Goal: Task Accomplishment & Management: Manage account settings

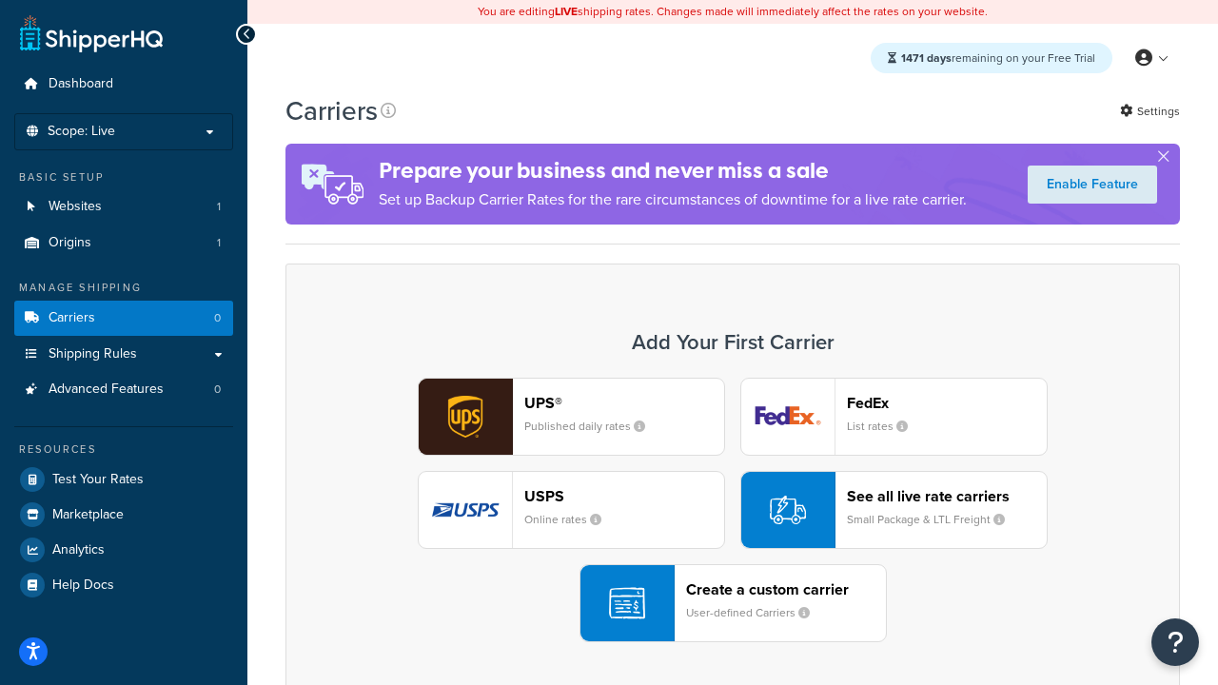
click at [733, 510] on div "UPS® Published daily rates FedEx List rates USPS Online rates See all live rate…" at bounding box center [733, 510] width 855 height 265
click at [947, 403] on header "FedEx" at bounding box center [947, 403] width 200 height 18
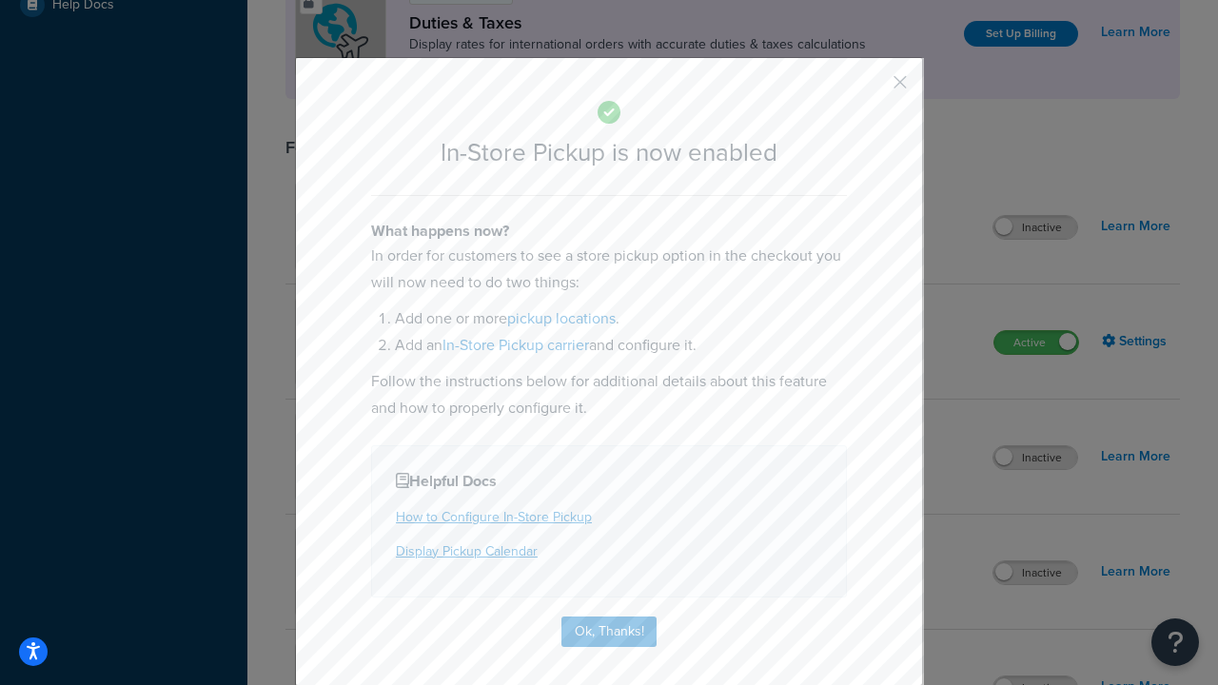
click at [872, 89] on button "button" at bounding box center [872, 89] width 5 height 5
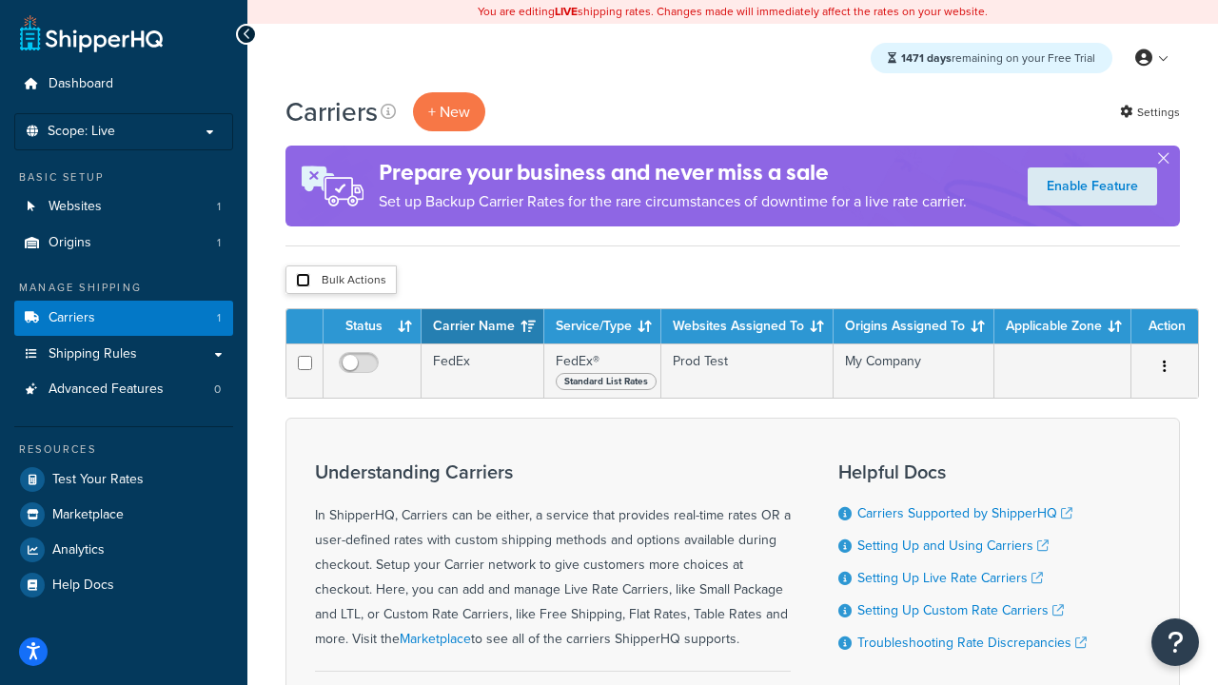
click at [303, 281] on input "checkbox" at bounding box center [303, 280] width 14 height 14
checkbox input "true"
click at [0, 0] on button "Delete" at bounding box center [0, 0] width 0 height 0
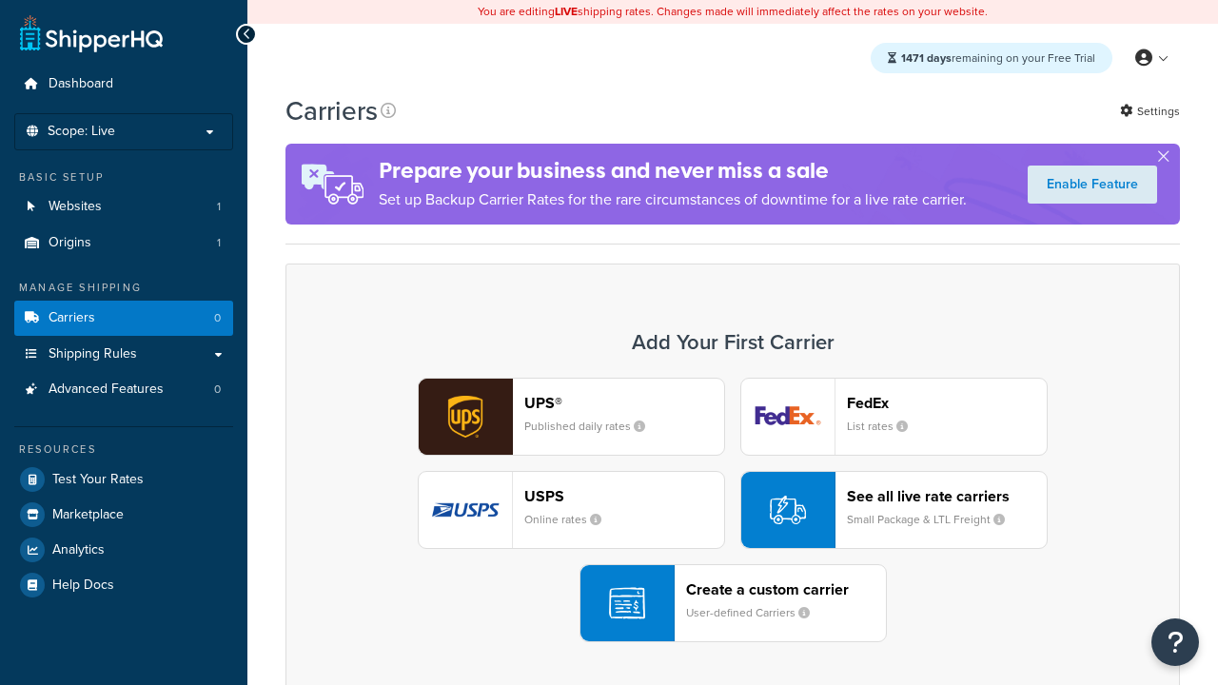
click at [733, 510] on div "UPS® Published daily rates FedEx List rates USPS Online rates See all live rate…" at bounding box center [733, 510] width 855 height 265
click at [947, 403] on header "FedEx" at bounding box center [947, 403] width 200 height 18
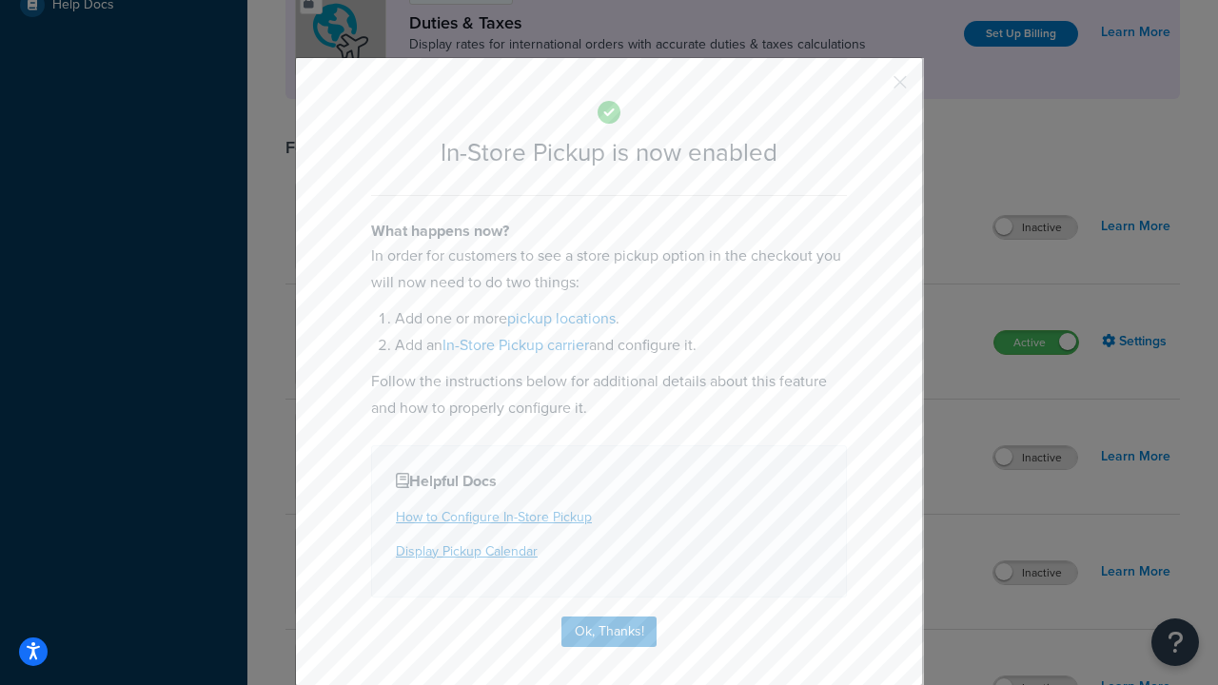
click at [872, 89] on button "button" at bounding box center [872, 89] width 5 height 5
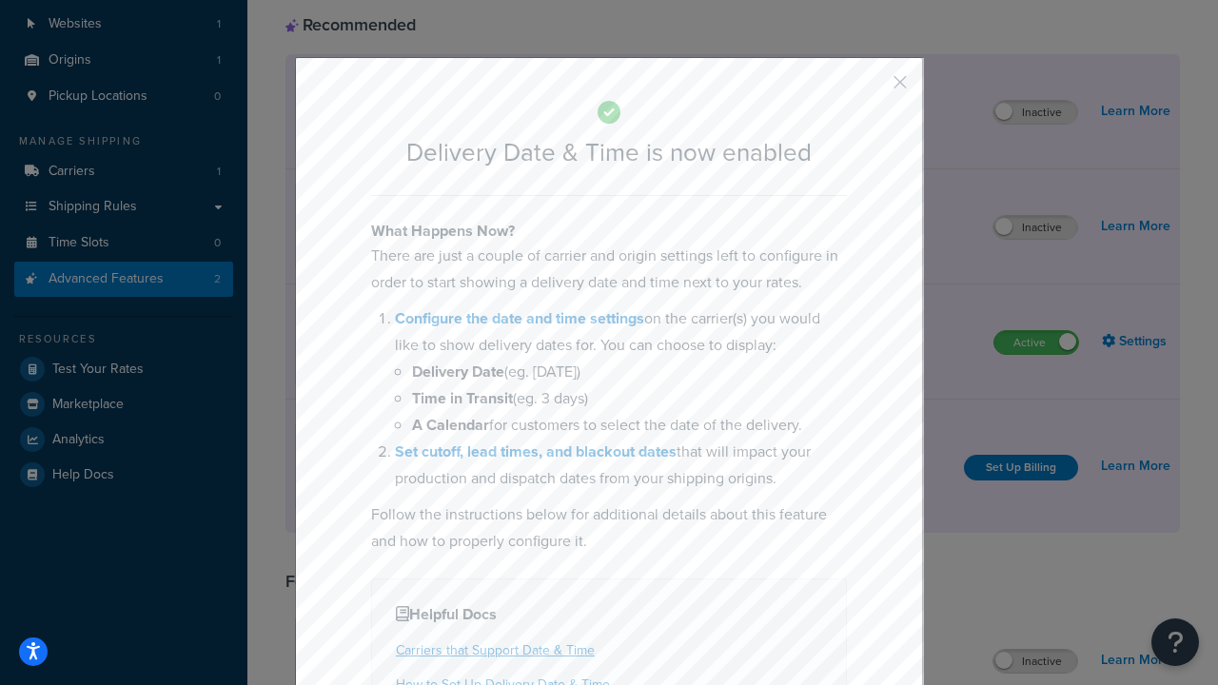
click at [872, 89] on button "button" at bounding box center [872, 89] width 5 height 5
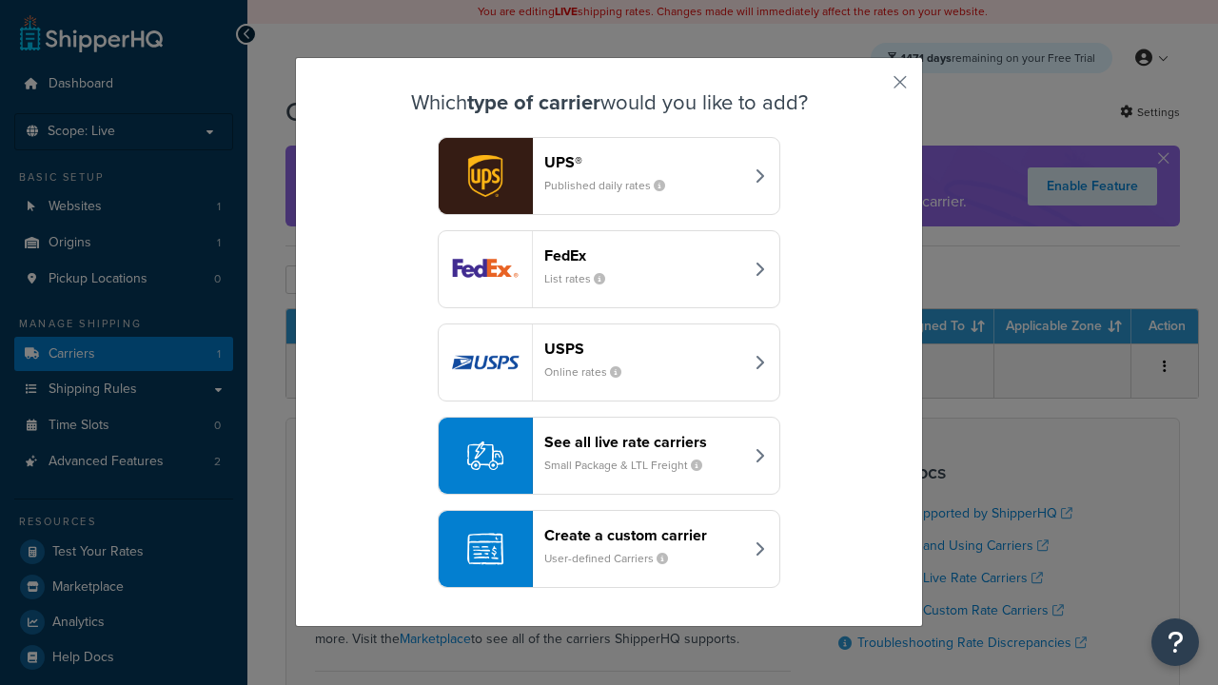
click at [609, 549] on div "Create a custom carrier User-defined Carriers" at bounding box center [643, 549] width 199 height 46
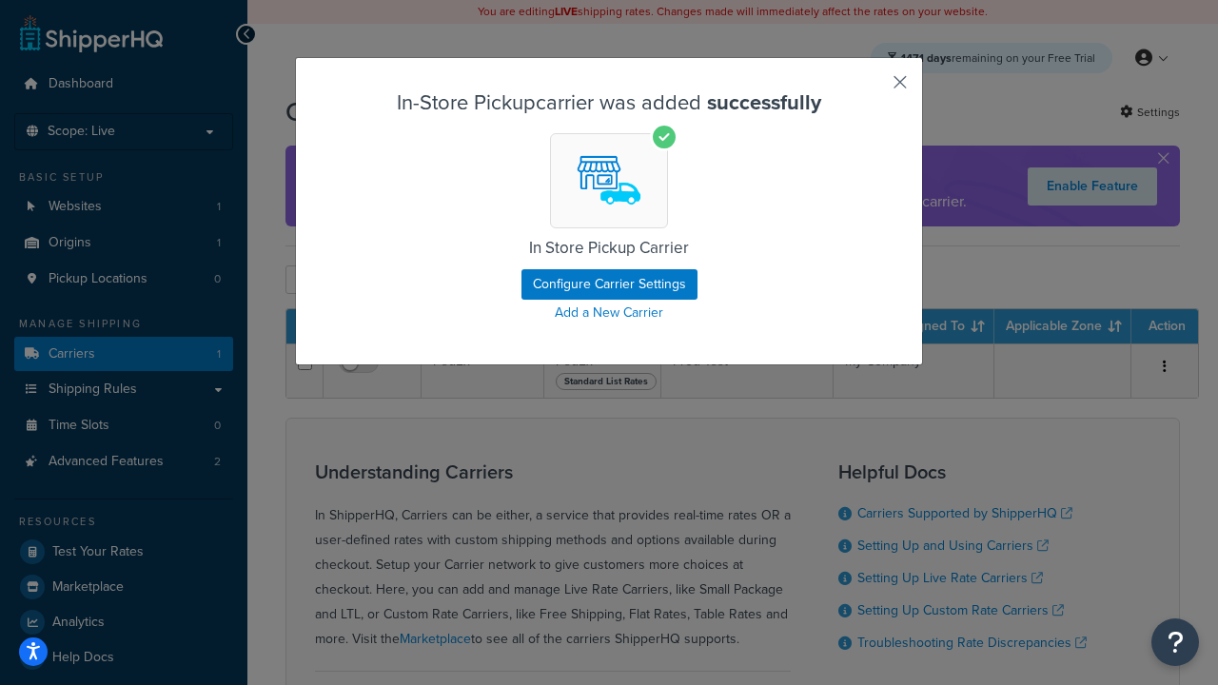
click at [872, 89] on button "button" at bounding box center [872, 89] width 5 height 5
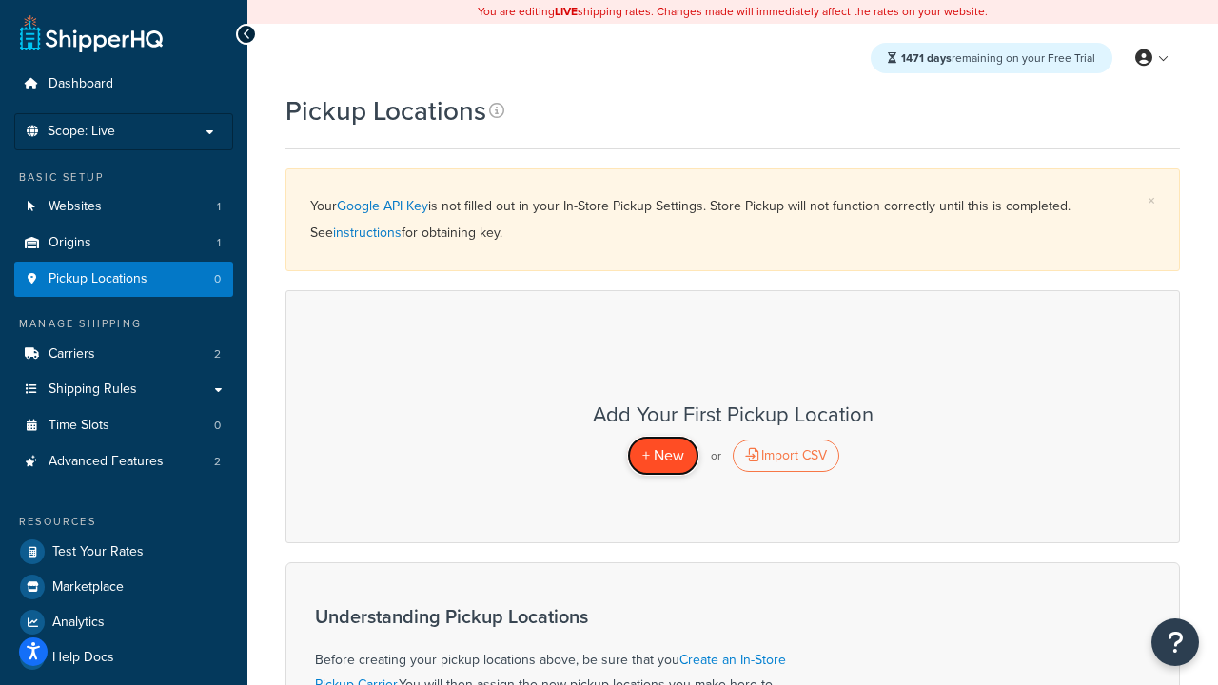
click at [662, 455] on span "+ New" at bounding box center [663, 455] width 42 height 22
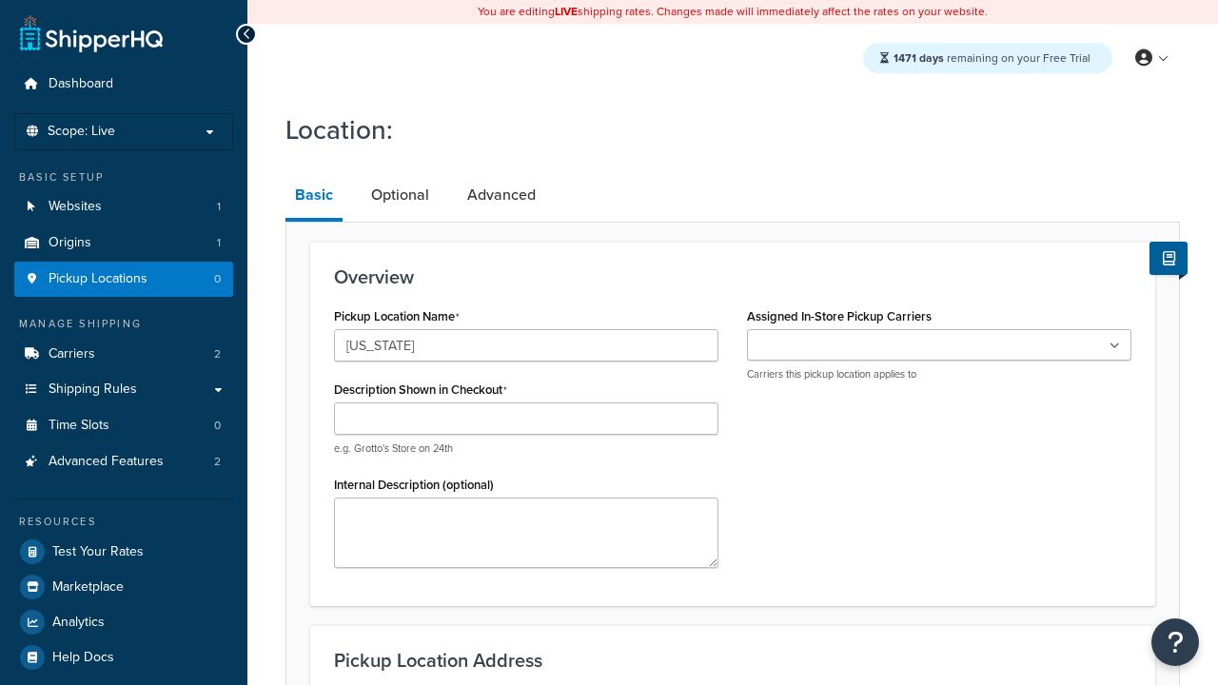
type input "[US_STATE]"
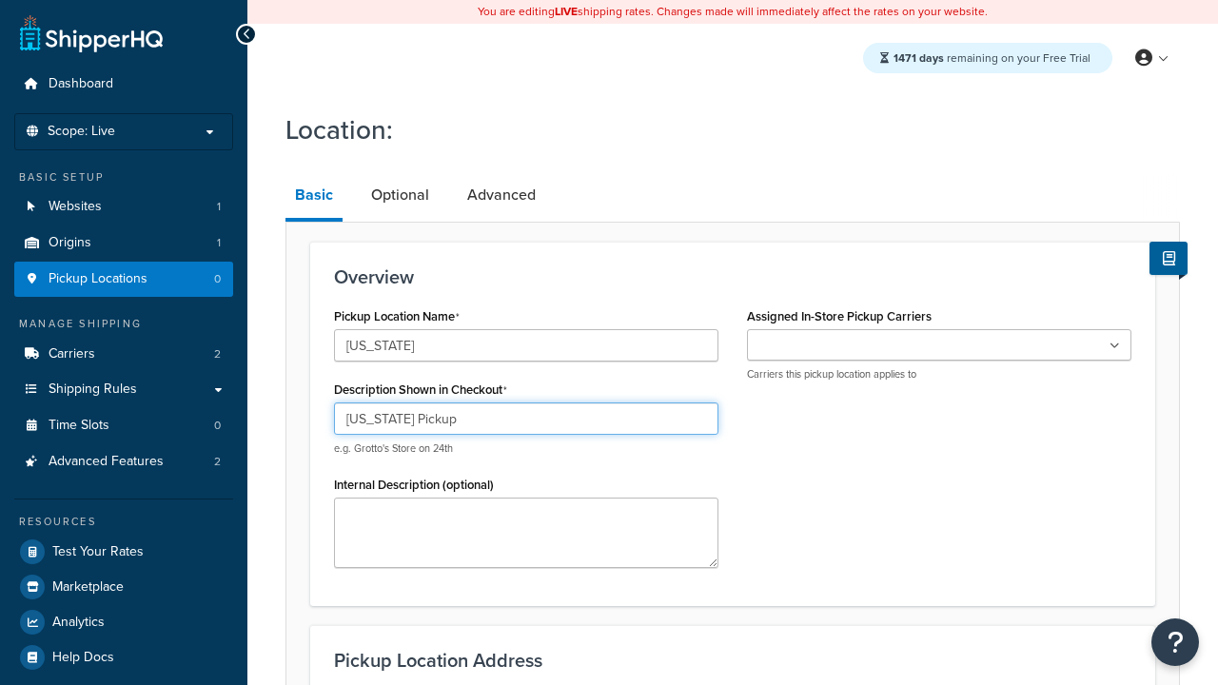
type input "California Pickup"
click at [939, 345] on ul at bounding box center [939, 344] width 384 height 31
type input "3385 Michelson Drive"
type input "Suite B"
type input "Irvine"
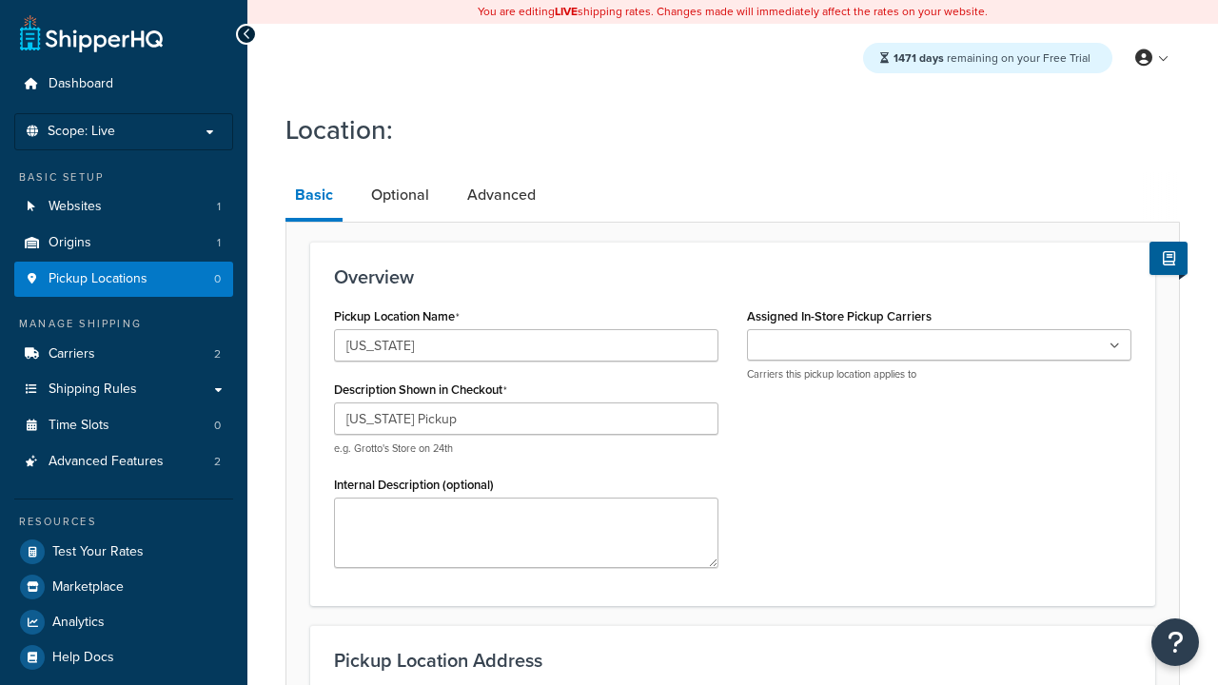
select select "5"
type input "Irvine"
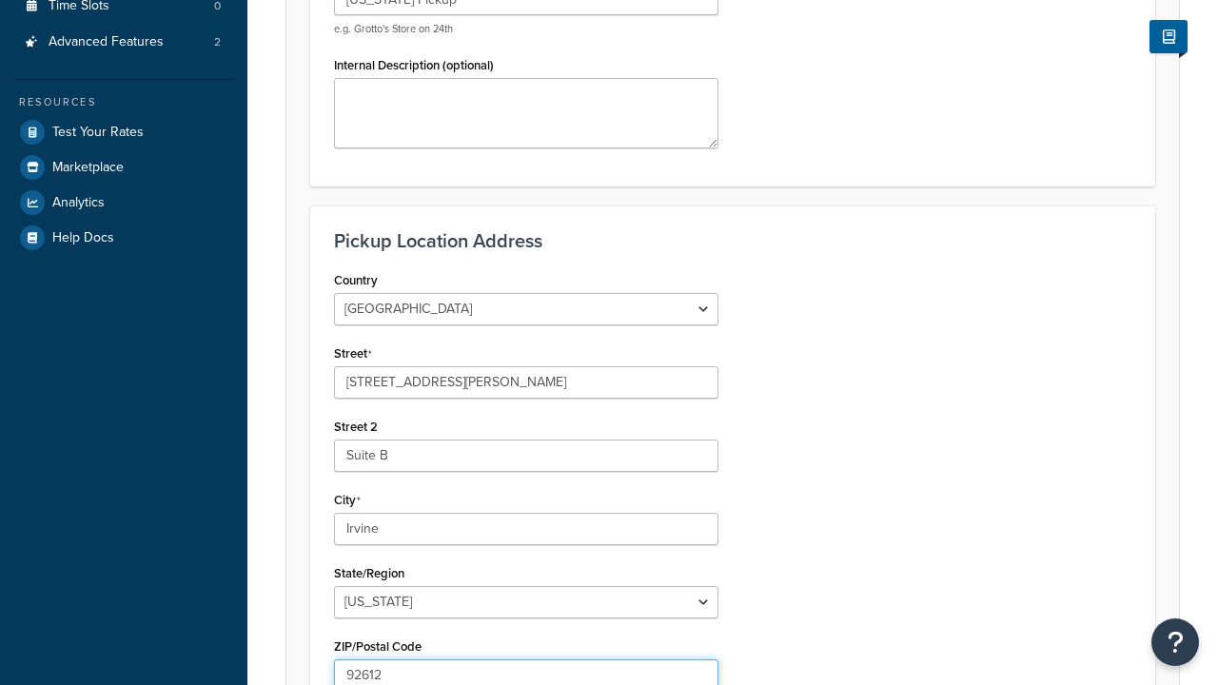
type input "92612"
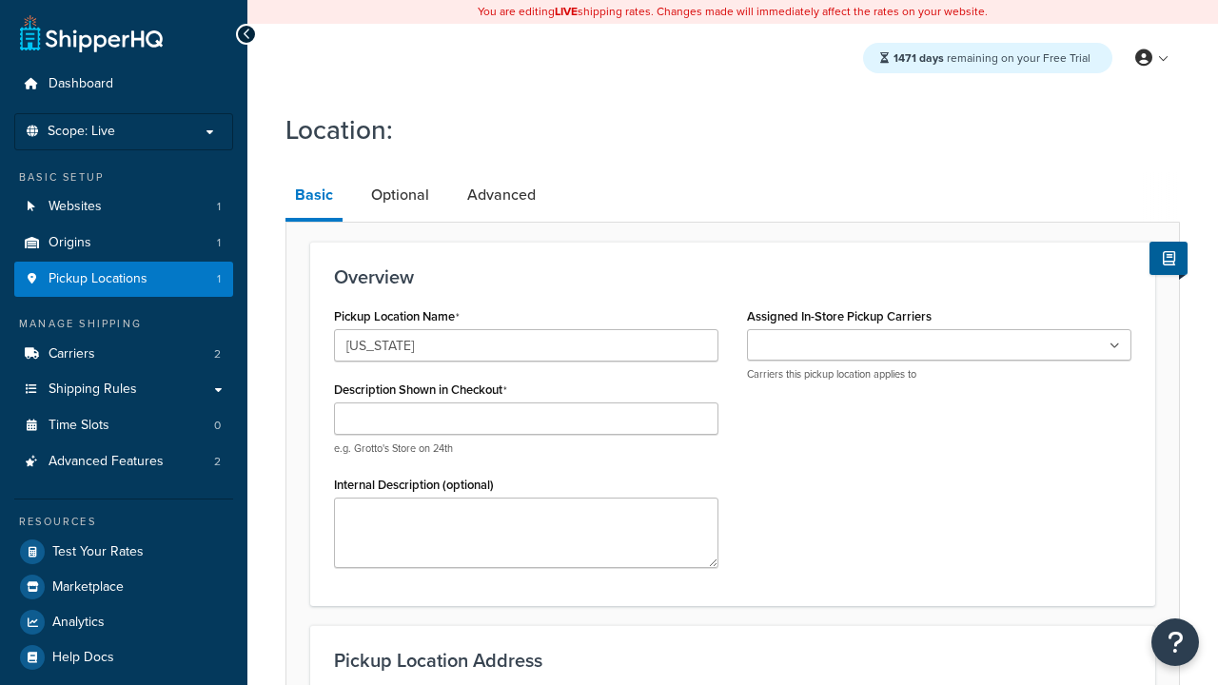
type input "[US_STATE]"
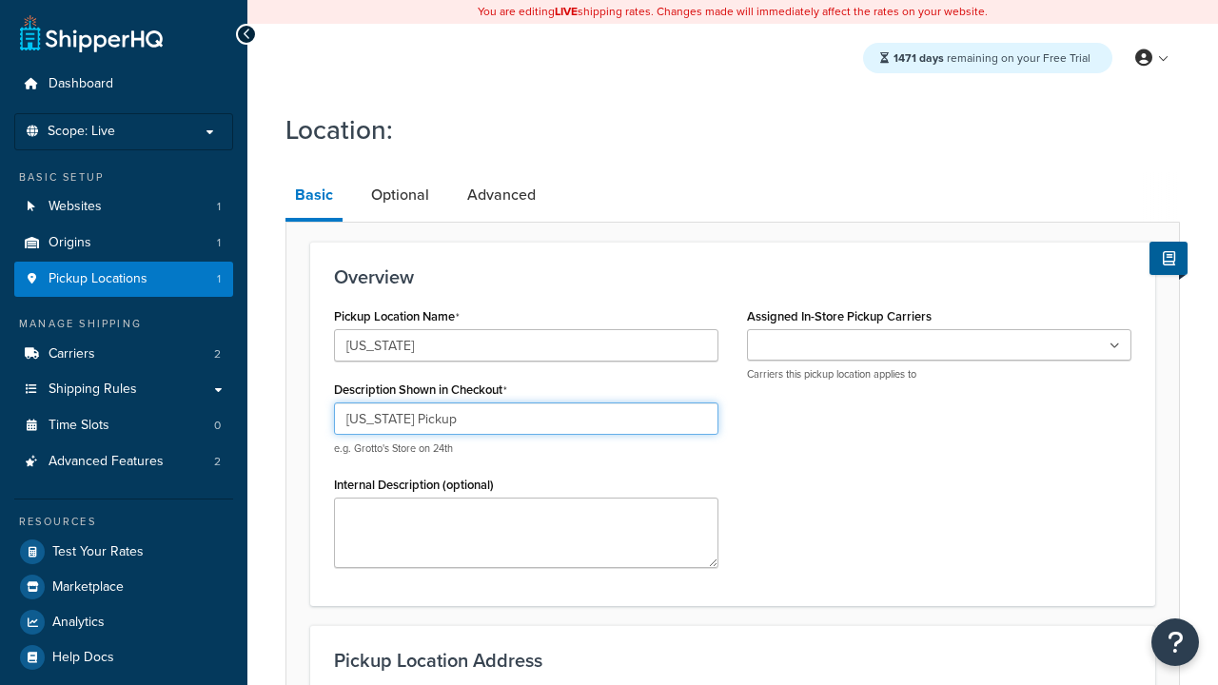
type input "[US_STATE] Pickup"
click at [939, 345] on ul at bounding box center [939, 344] width 384 height 31
type input "[STREET_ADDRESS]"
type input "Suite A"
type input "[GEOGRAPHIC_DATA]"
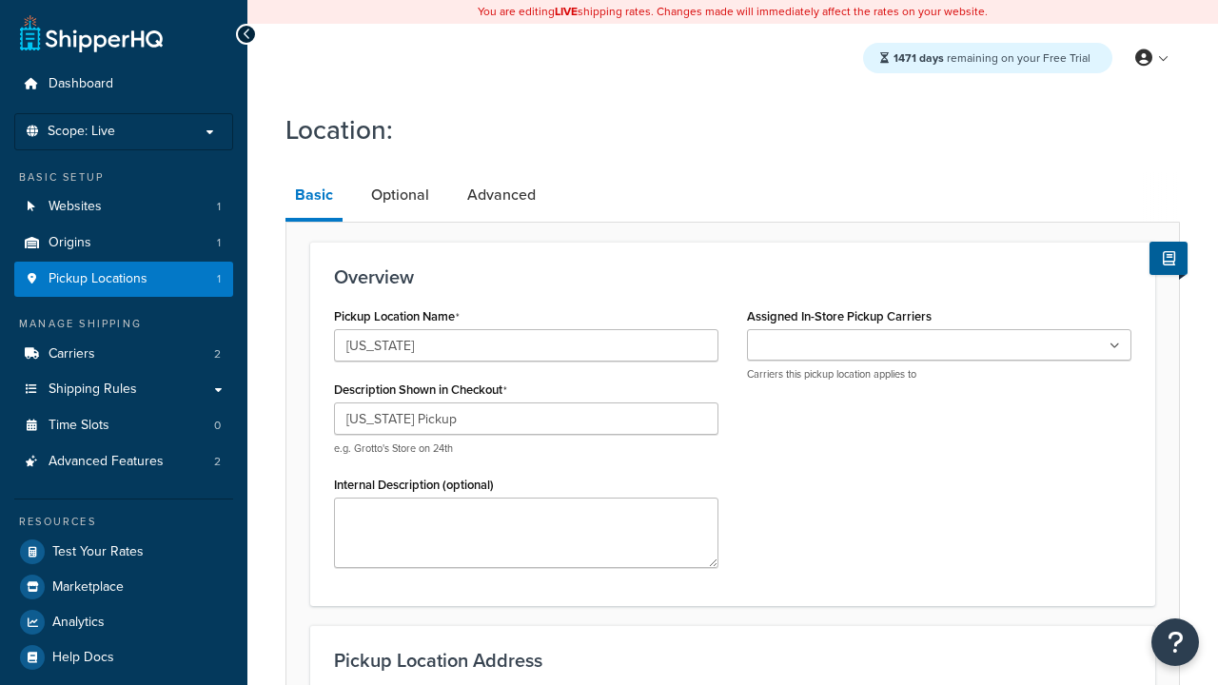
select select "43"
type input "[GEOGRAPHIC_DATA]"
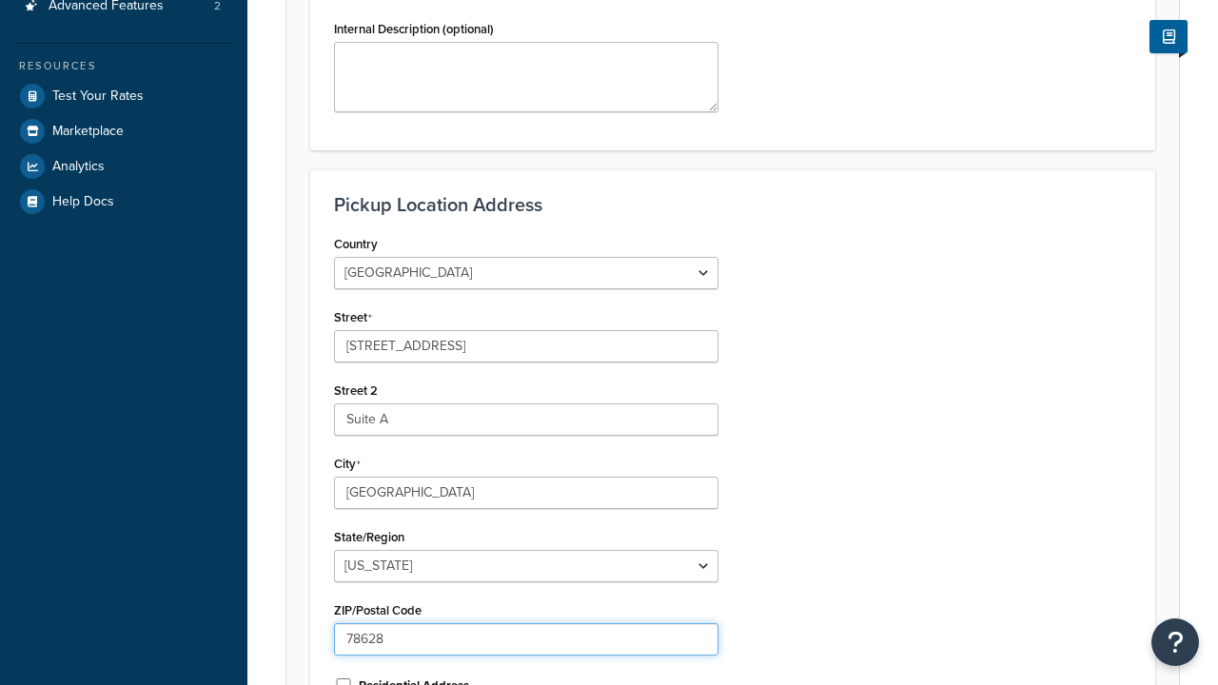
type input "78628"
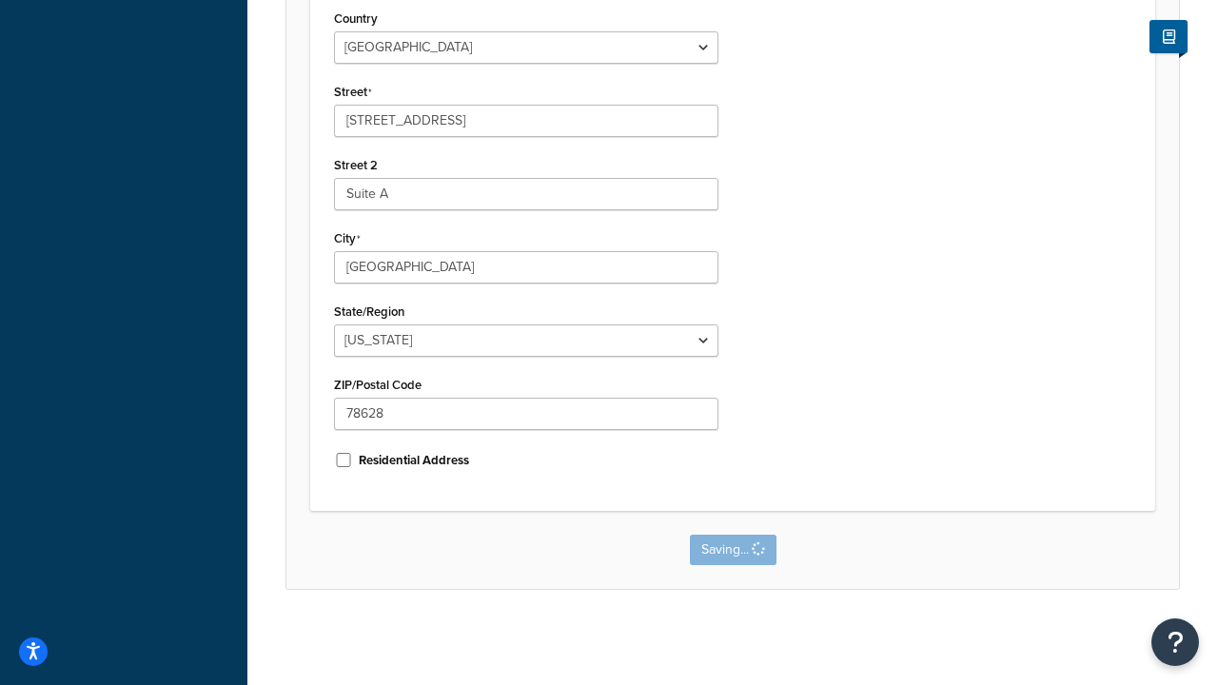
scroll to position [0, 0]
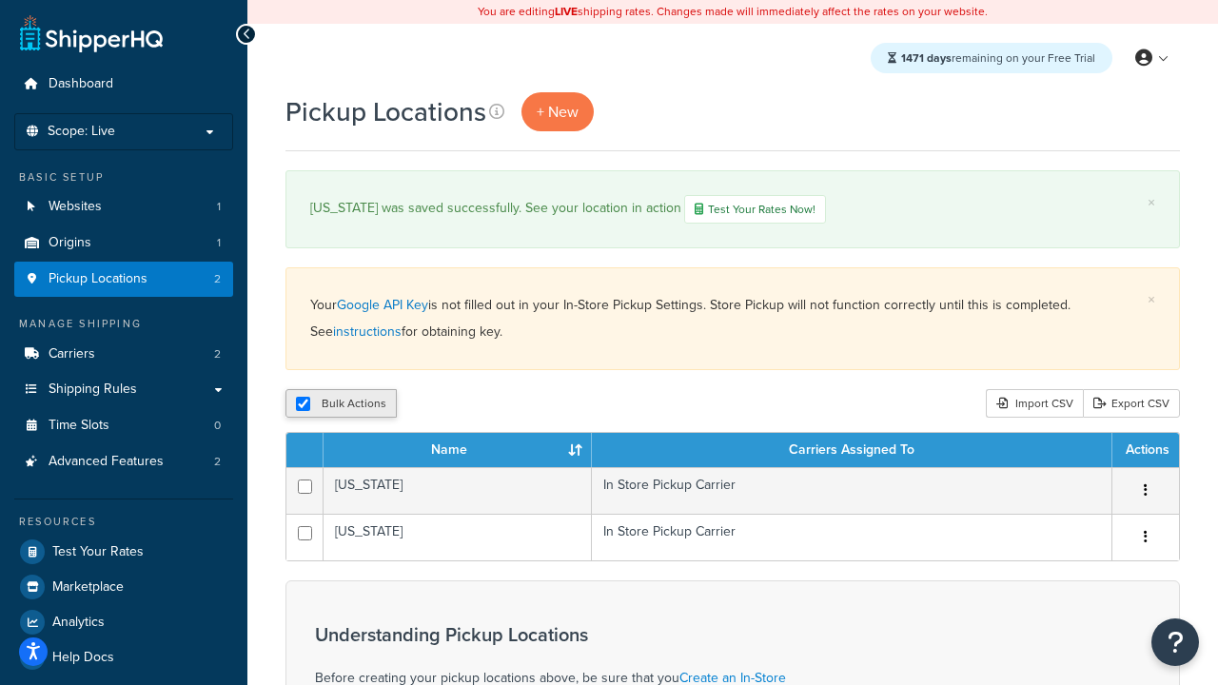
click at [303, 405] on input "checkbox" at bounding box center [303, 404] width 14 height 14
checkbox input "false"
click at [303, 405] on input "checkbox" at bounding box center [303, 404] width 14 height 14
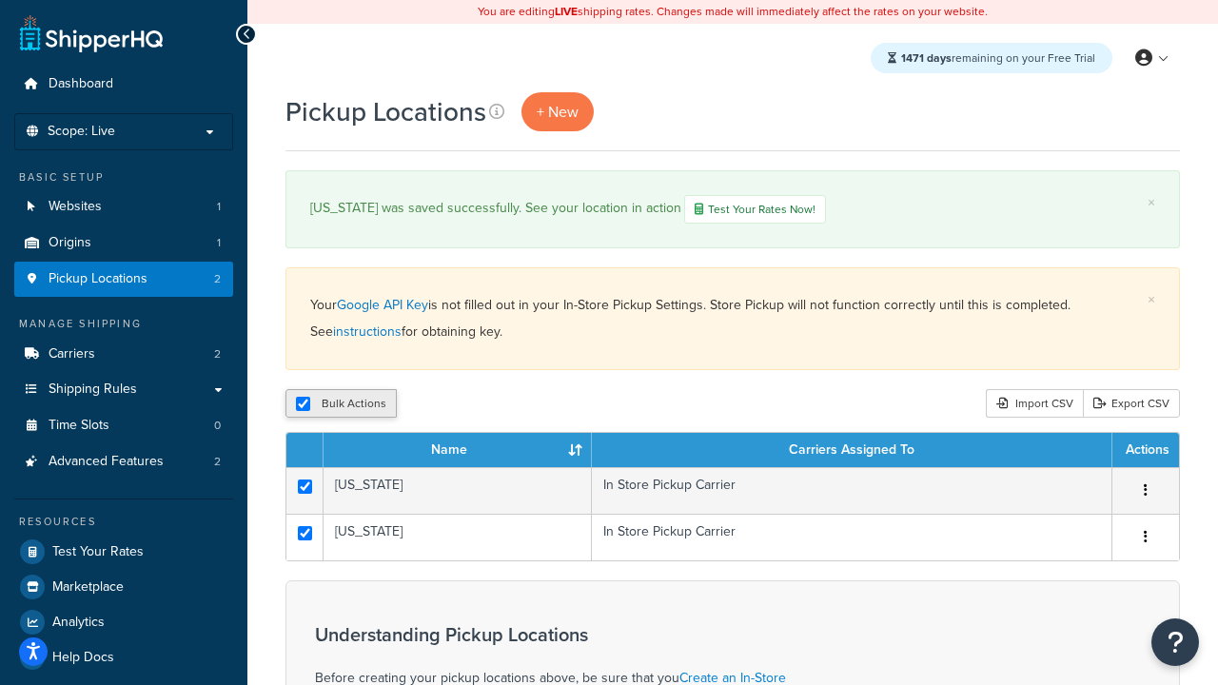
checkbox input "true"
click at [437, 405] on button "Duplicate" at bounding box center [436, 403] width 80 height 29
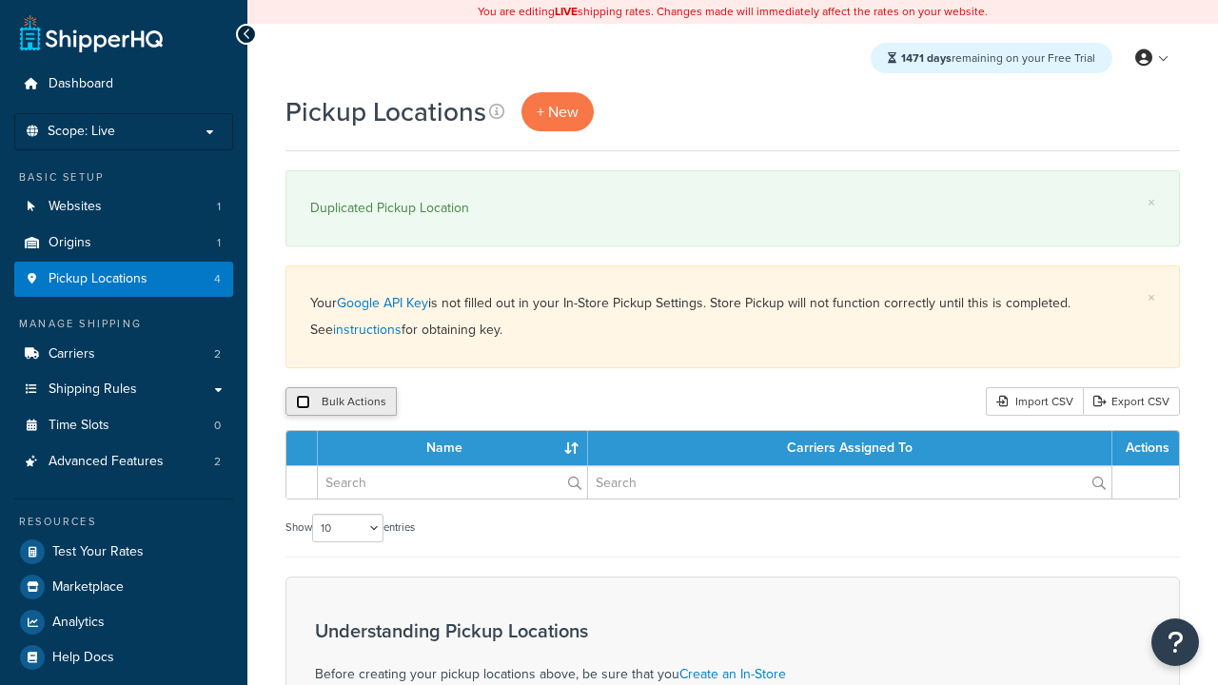
click at [303, 403] on input "checkbox" at bounding box center [303, 402] width 14 height 14
checkbox input "true"
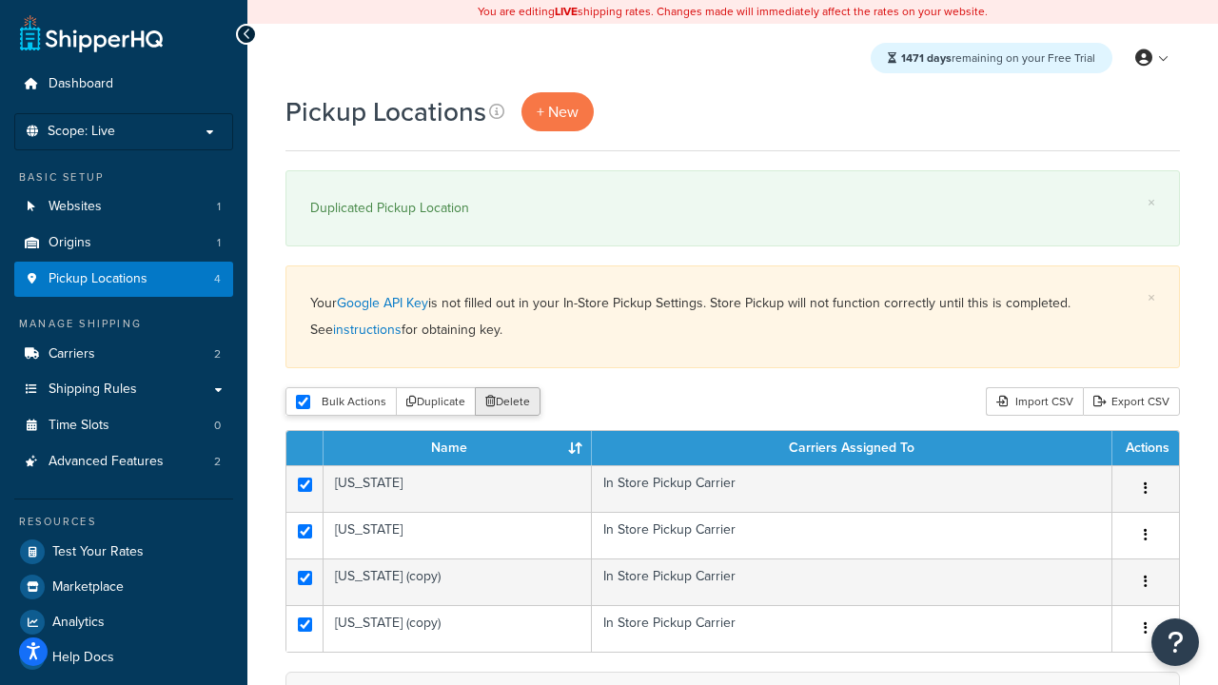
click at [512, 403] on button "Delete" at bounding box center [508, 401] width 66 height 29
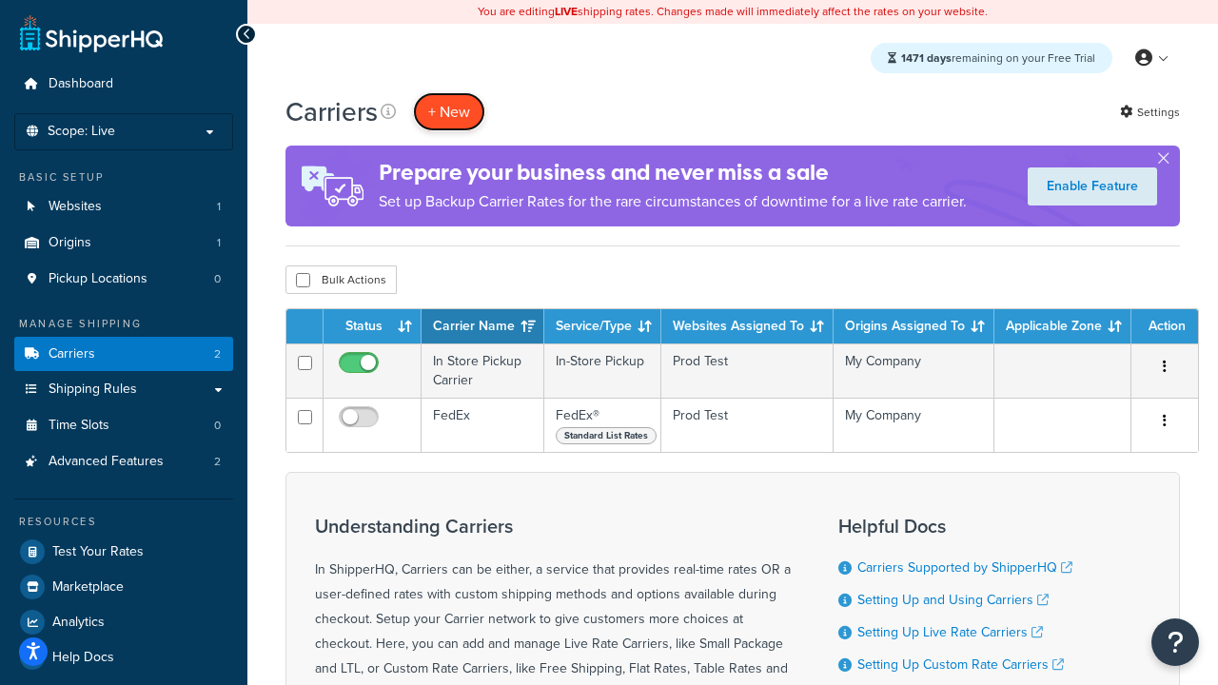
click at [449, 111] on button "+ New" at bounding box center [449, 111] width 72 height 39
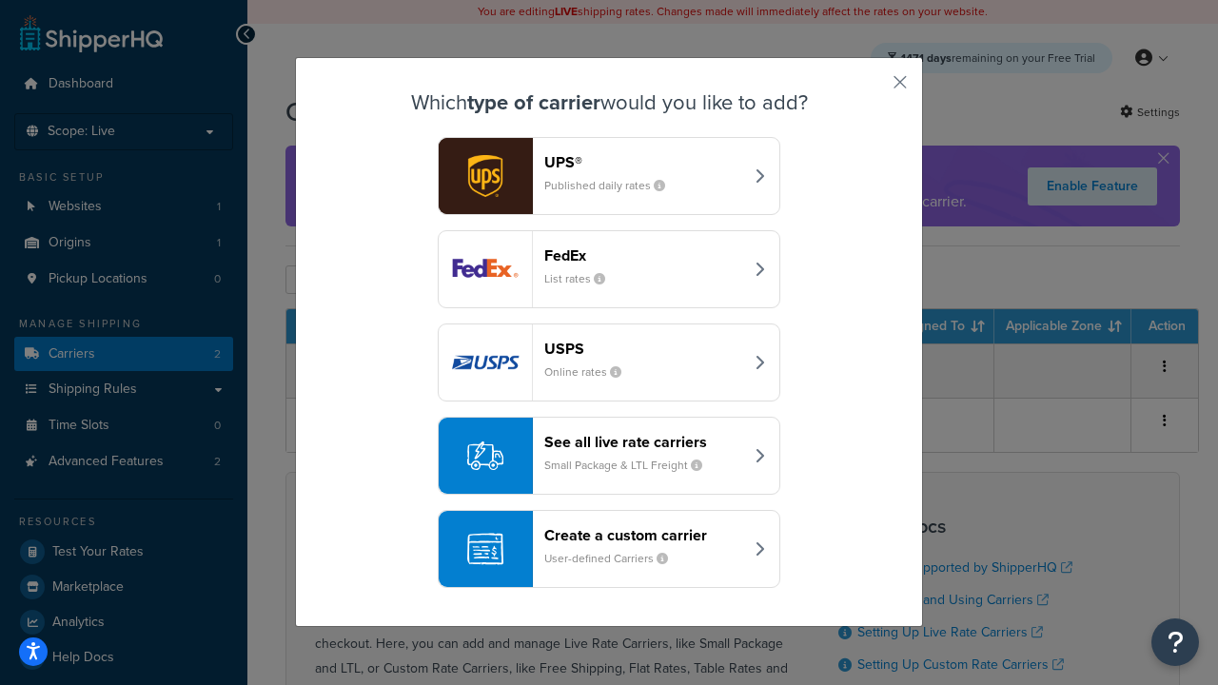
click at [609, 549] on div "Create a custom carrier User-defined Carriers" at bounding box center [643, 549] width 199 height 46
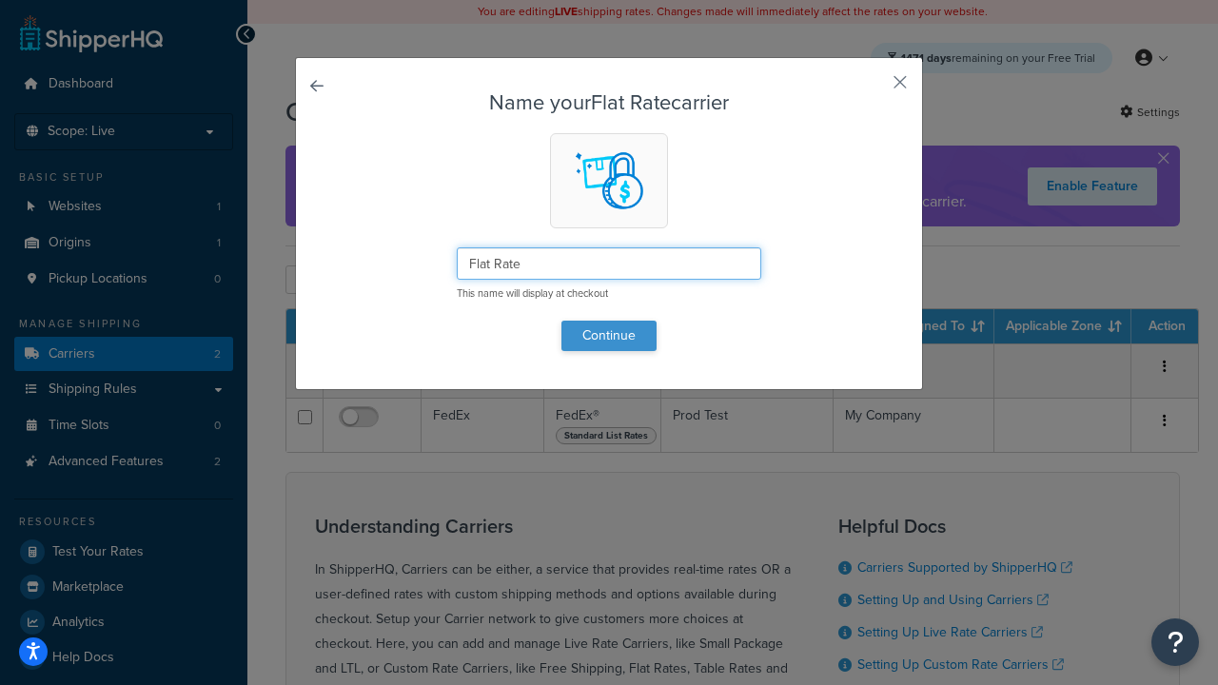
type input "Flat Rate"
click at [609, 335] on button "Continue" at bounding box center [609, 336] width 95 height 30
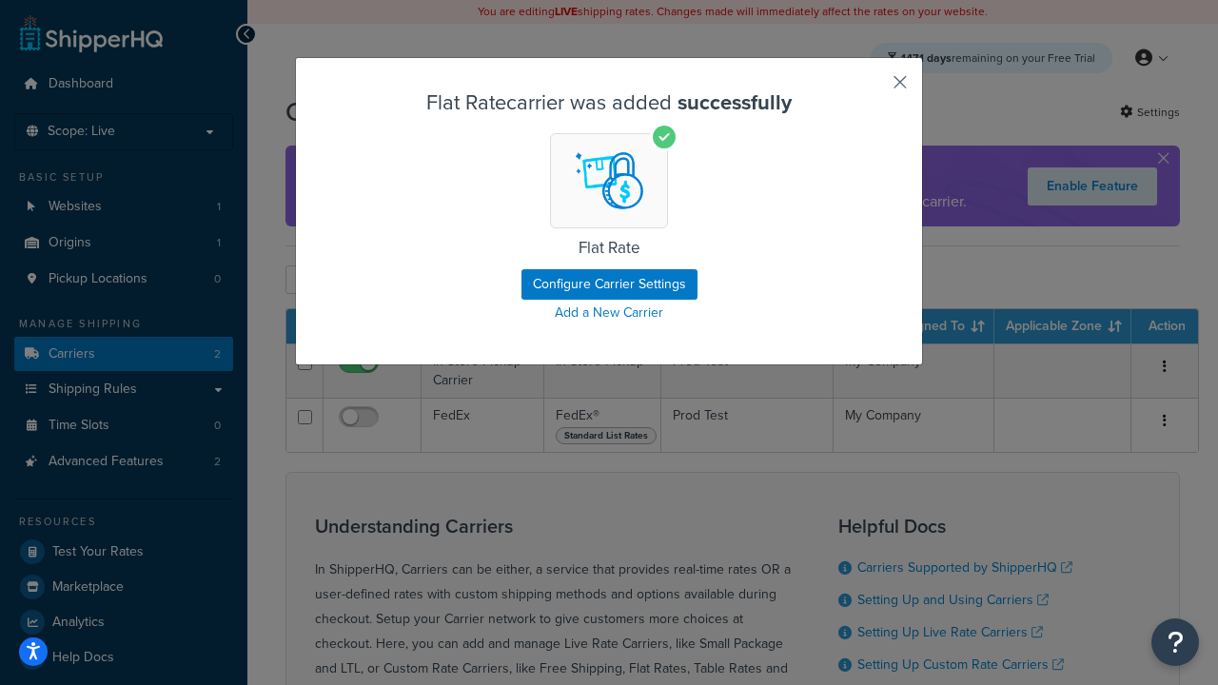
click at [872, 89] on button "button" at bounding box center [872, 89] width 5 height 5
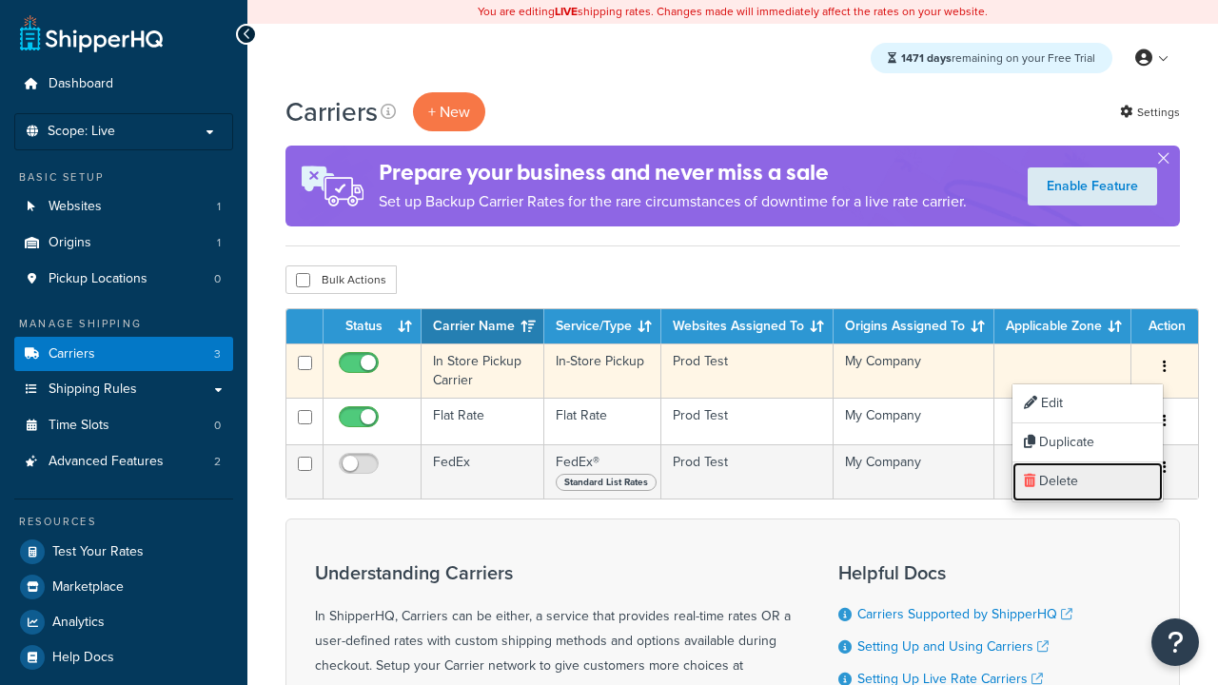
click at [1088, 482] on link "Delete" at bounding box center [1088, 482] width 150 height 39
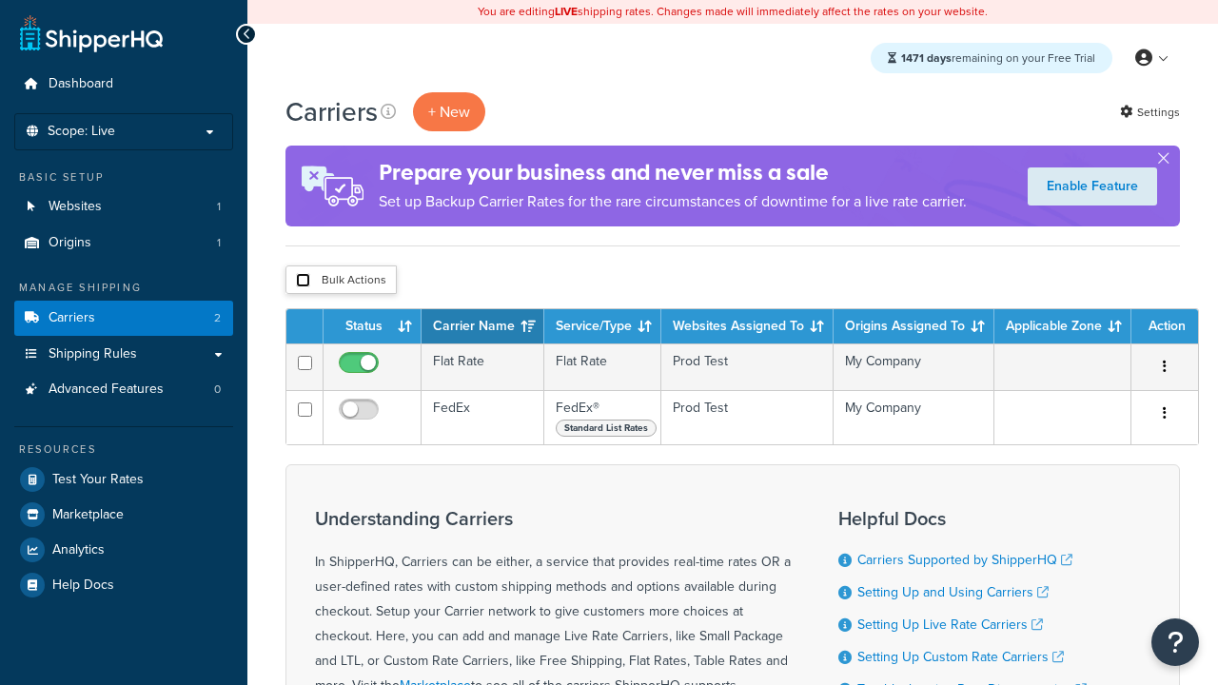
click at [303, 281] on input "checkbox" at bounding box center [303, 280] width 14 height 14
checkbox input "true"
click at [0, 0] on button "Delete" at bounding box center [0, 0] width 0 height 0
